Goal: Complete application form

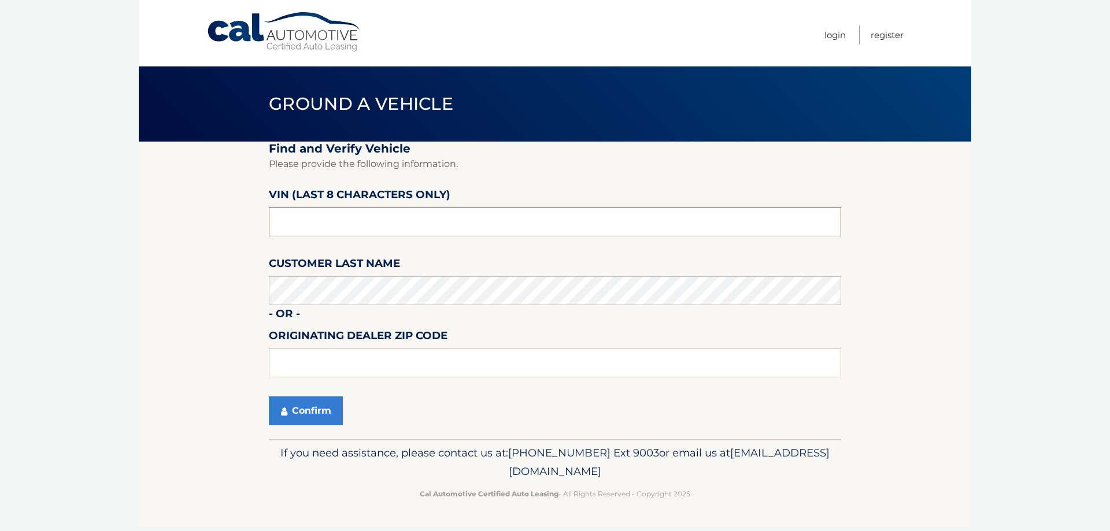
click at [437, 222] on input "text" at bounding box center [555, 221] width 572 height 29
type input "PN590593"
drag, startPoint x: 351, startPoint y: 222, endPoint x: 260, endPoint y: 227, distance: 90.8
click at [260, 227] on section "Find and Verify Vehicle Please provide the following information. VIN (last 8 c…" at bounding box center [555, 291] width 832 height 298
drag, startPoint x: 350, startPoint y: 228, endPoint x: 240, endPoint y: 217, distance: 110.9
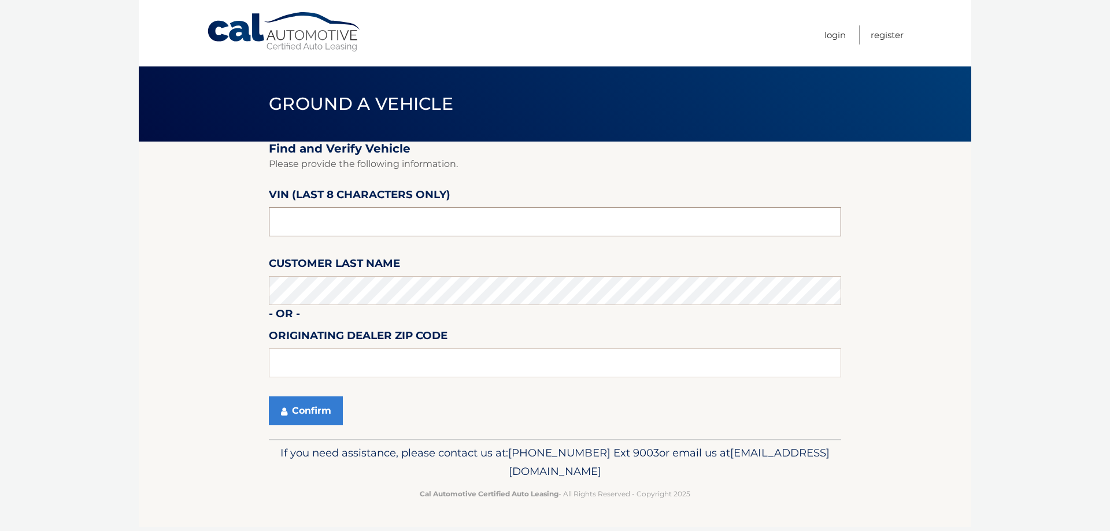
click at [248, 224] on section "Find and Verify Vehicle Please provide the following information. VIN (last 8 c…" at bounding box center [555, 291] width 832 height 298
type input "PL545361"
click at [323, 415] on button "Confirm" at bounding box center [306, 410] width 74 height 29
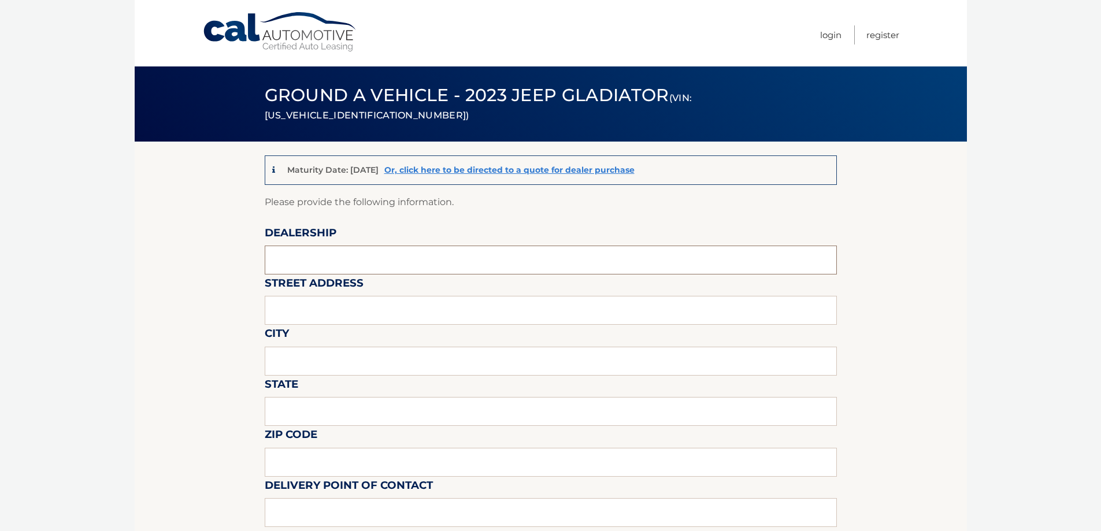
click at [395, 257] on input "text" at bounding box center [551, 260] width 572 height 29
type input "KENDALL DODGE CHRYSLER JEEP RAM"
click at [390, 310] on input "text" at bounding box center [551, 310] width 572 height 29
type input "13355 SW 137TH AVE"
click at [332, 362] on input "text" at bounding box center [551, 361] width 572 height 29
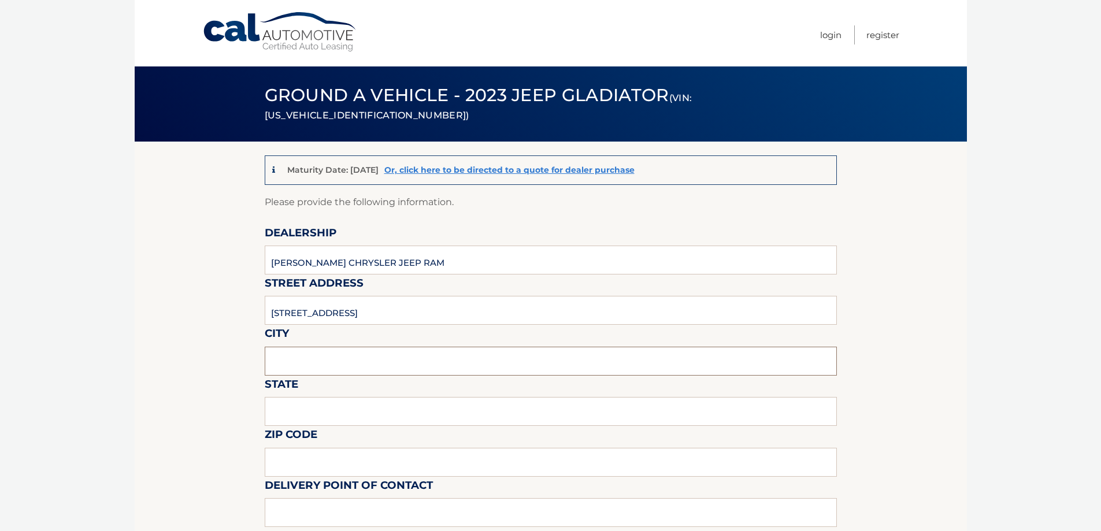
type input "MIAMI"
click at [333, 409] on input "text" at bounding box center [551, 411] width 572 height 29
type input "FLORIDA"
click at [337, 460] on input "text" at bounding box center [551, 462] width 572 height 29
type input "33186"
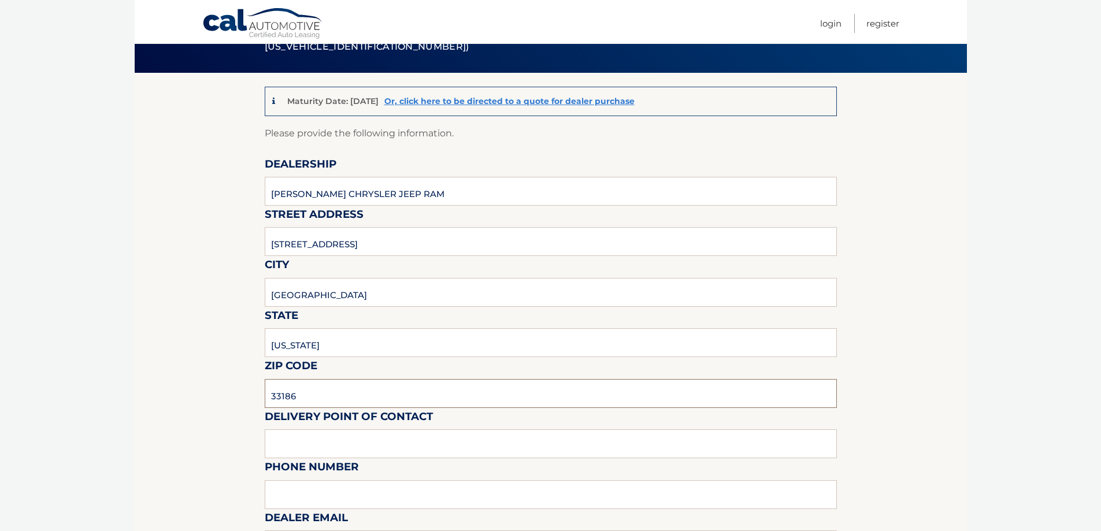
scroll to position [231, 0]
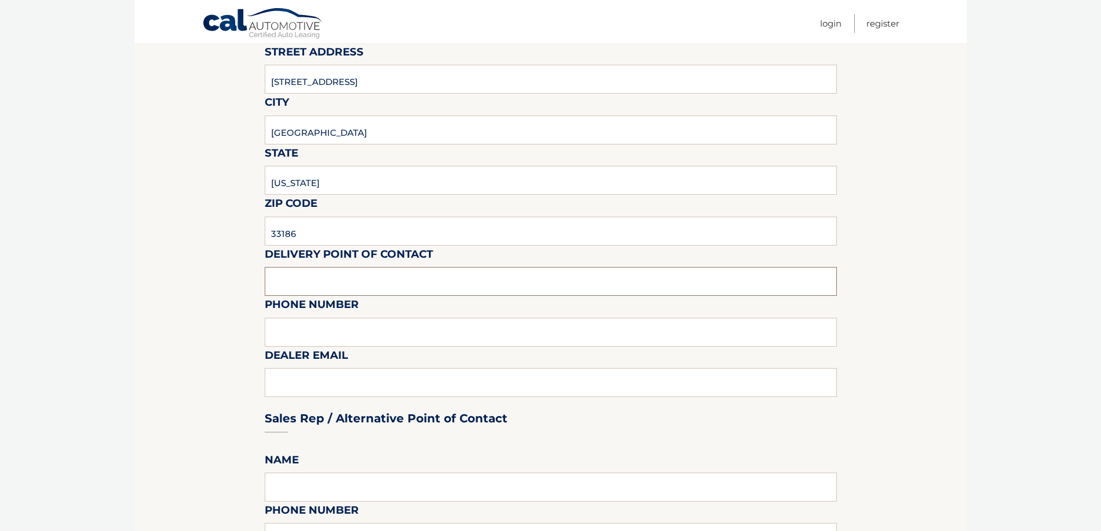
click at [383, 270] on input "text" at bounding box center [551, 281] width 572 height 29
type input "JESUS PALACIOS"
click at [361, 331] on input "text" at bounding box center [551, 332] width 572 height 29
type input "3059720488"
click at [357, 376] on div "Sales Rep / Alternative Point of Contact" at bounding box center [551, 396] width 572 height 81
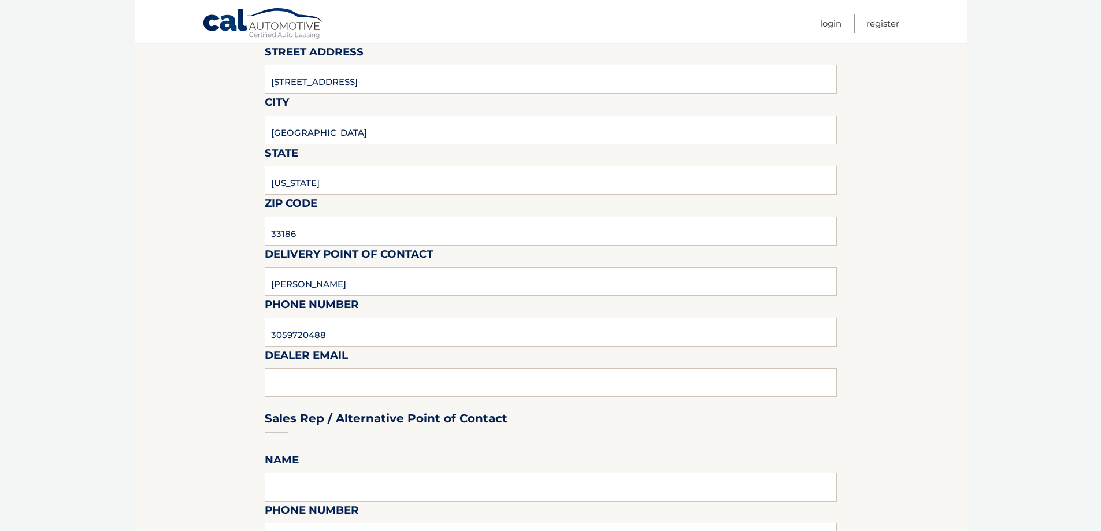
click at [357, 383] on div "Sales Rep / Alternative Point of Contact" at bounding box center [551, 396] width 572 height 81
click at [350, 389] on div "Sales Rep / Alternative Point of Contact" at bounding box center [551, 396] width 572 height 81
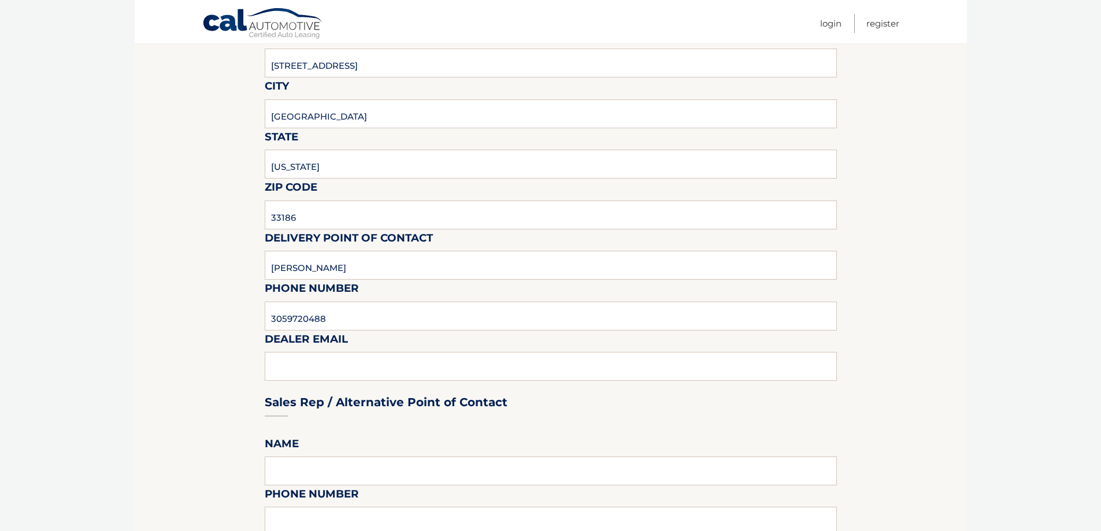
scroll to position [405, 0]
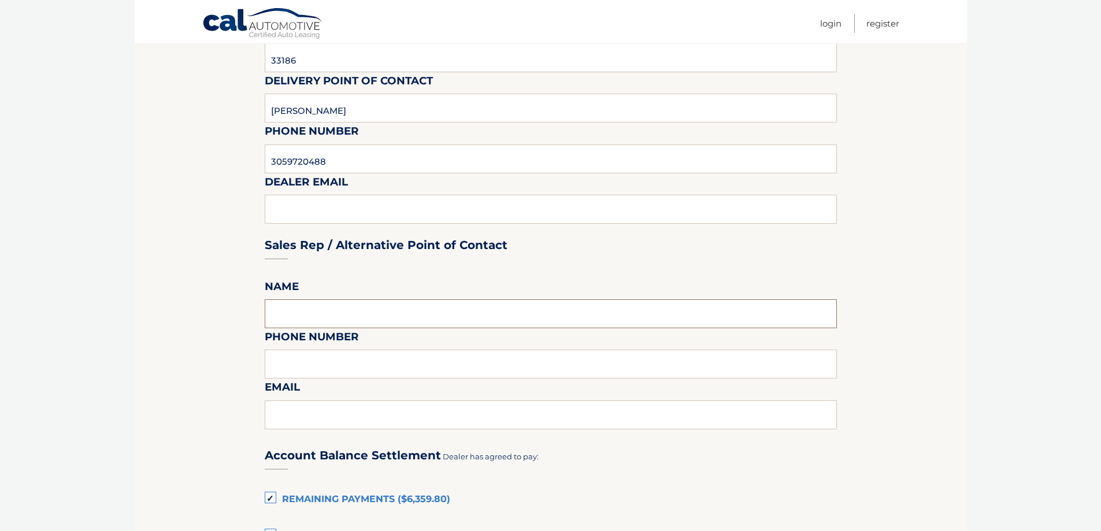
click at [348, 309] on input "text" at bounding box center [551, 313] width 572 height 29
type input "JESUS PALACIOS"
click at [342, 366] on input "text" at bounding box center [551, 364] width 572 height 29
type input "3059720488"
click at [344, 417] on input "text" at bounding box center [551, 414] width 572 height 29
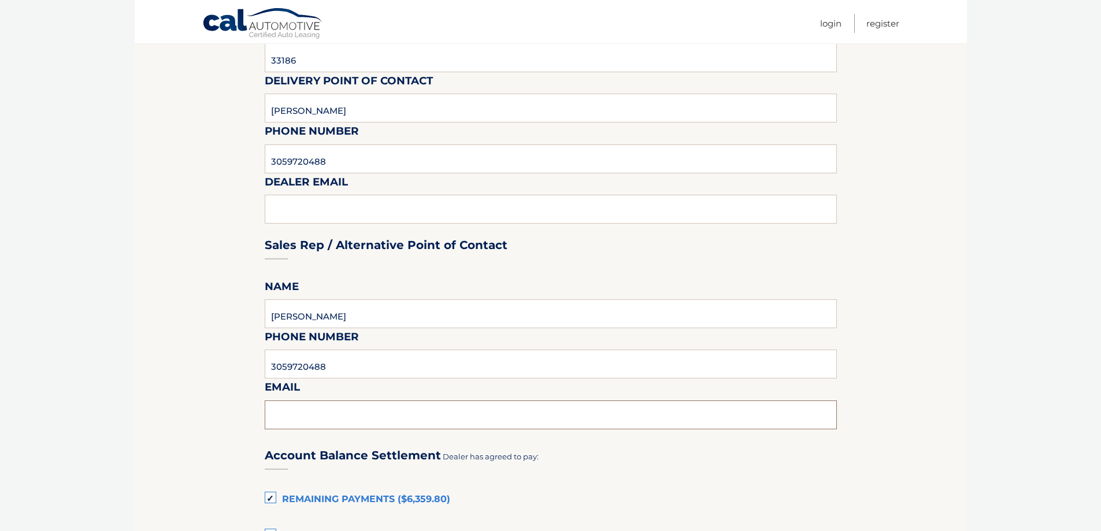
type input "JESUSPALACIOS@KENDALLDCJR.COM"
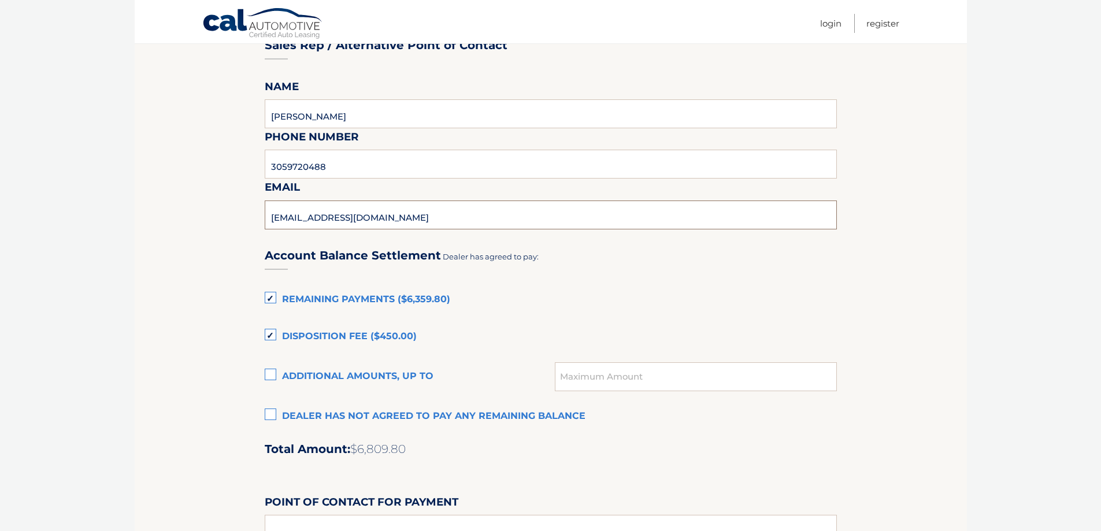
scroll to position [636, 0]
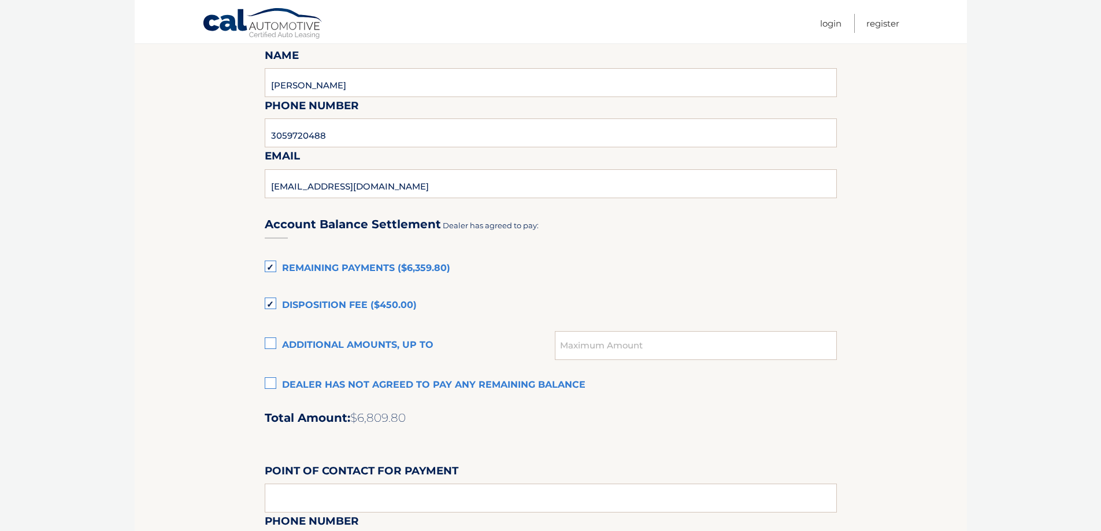
click at [265, 383] on label "Dealer has not agreed to pay any remaining balance" at bounding box center [551, 385] width 572 height 23
click at [0, 0] on input "Dealer has not agreed to pay any remaining balance" at bounding box center [0, 0] width 0 height 0
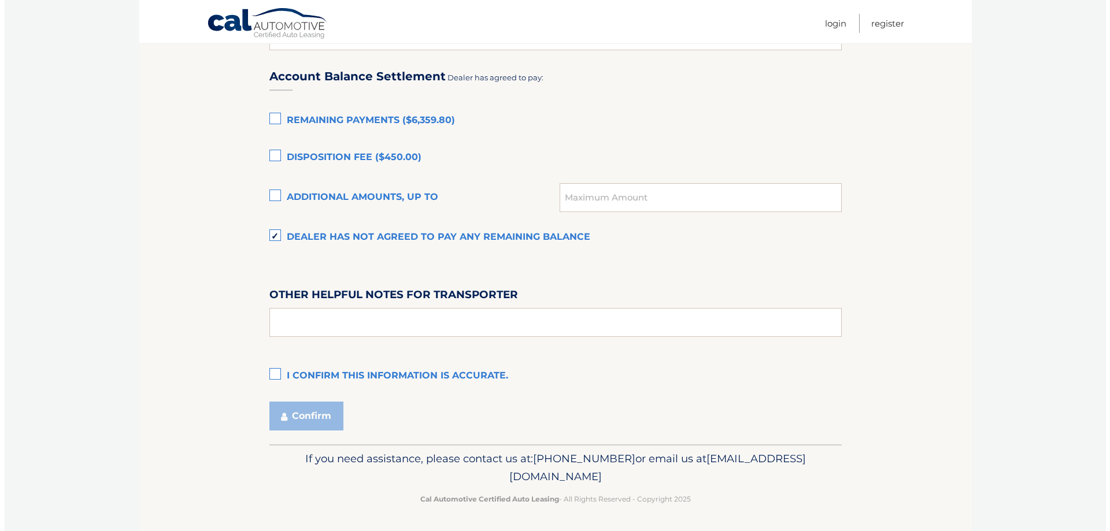
scroll to position [785, 0]
click at [274, 374] on label "I confirm this information is accurate." at bounding box center [551, 374] width 572 height 23
click at [0, 0] on input "I confirm this information is accurate." at bounding box center [0, 0] width 0 height 0
click at [305, 414] on button "Confirm" at bounding box center [302, 414] width 74 height 29
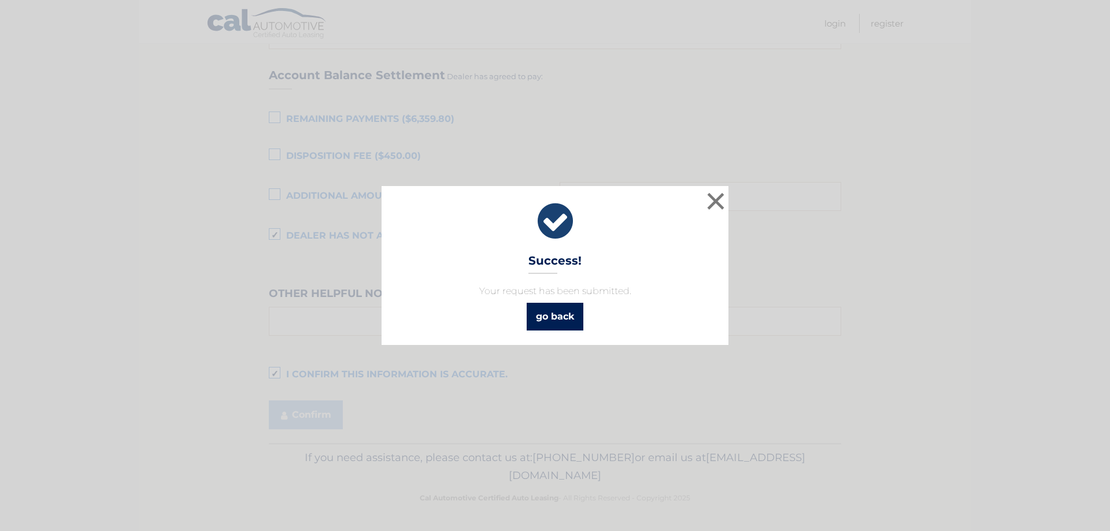
drag, startPoint x: 571, startPoint y: 318, endPoint x: 786, endPoint y: 370, distance: 221.0
click at [571, 317] on link "go back" at bounding box center [554, 317] width 57 height 28
